Goal: Information Seeking & Learning: Learn about a topic

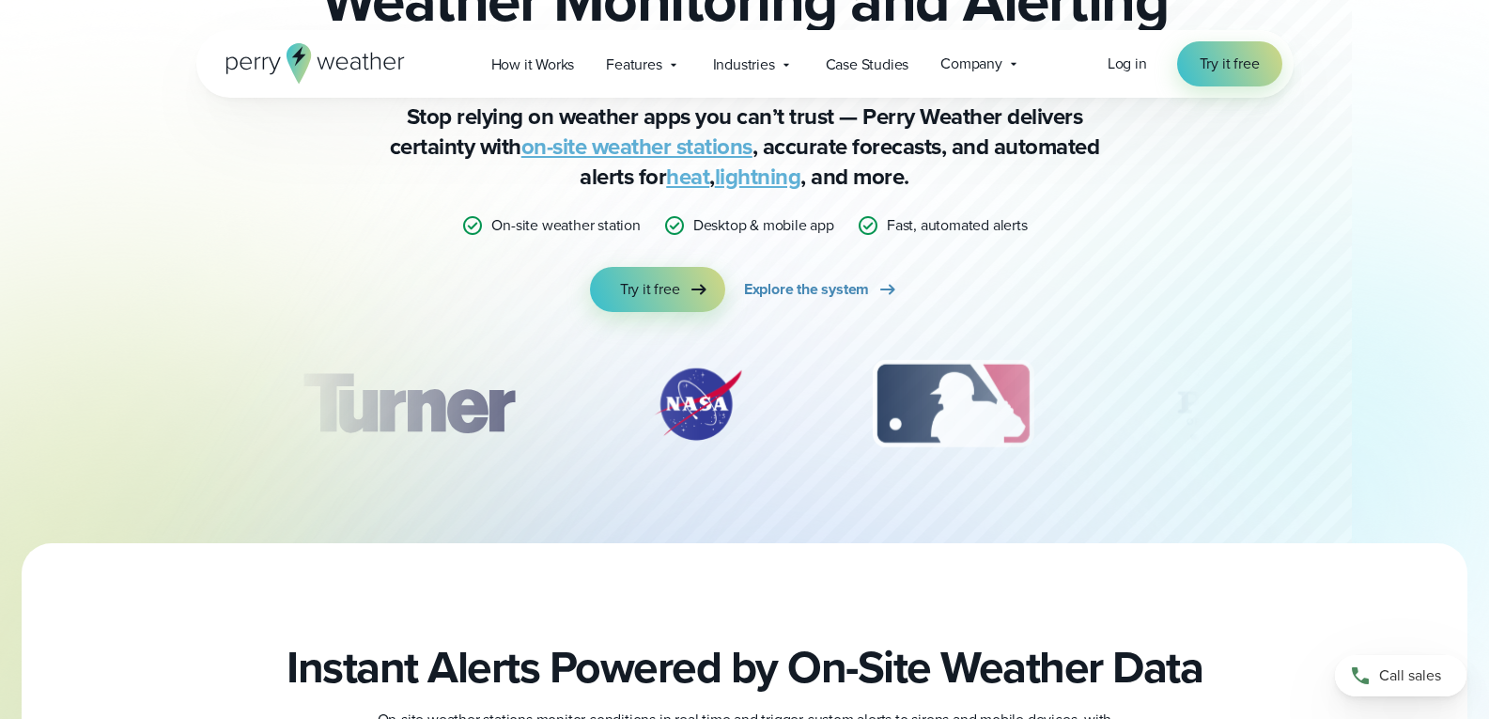
drag, startPoint x: 966, startPoint y: 414, endPoint x: 535, endPoint y: 413, distance: 431.3
